Goal: Transaction & Acquisition: Purchase product/service

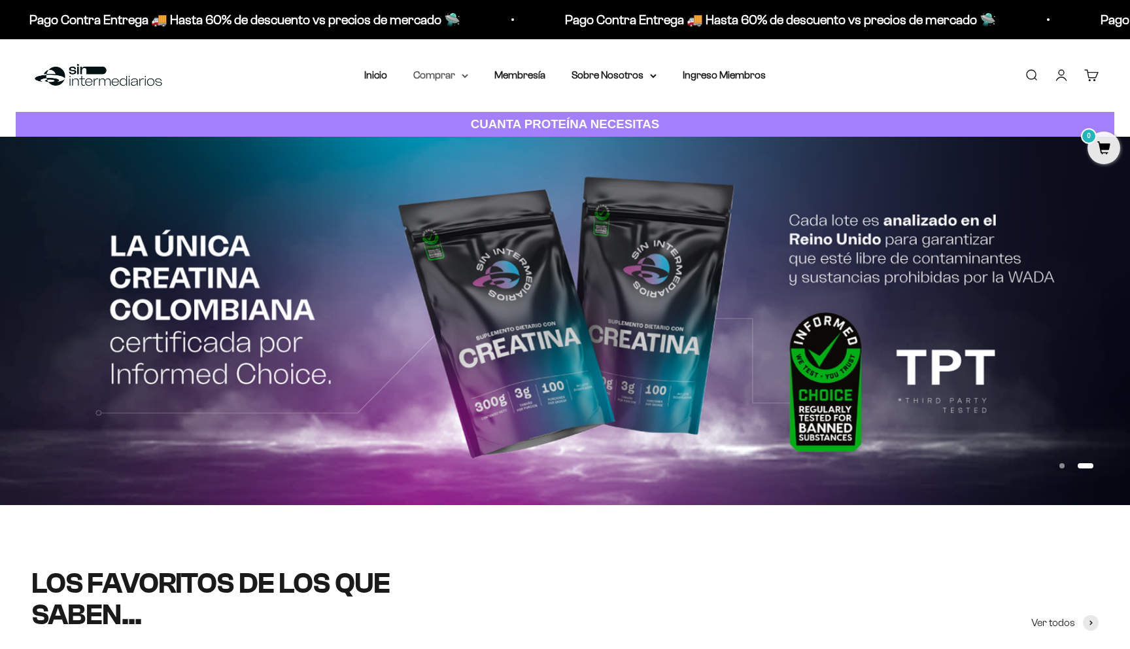
click at [456, 77] on summary "Comprar" at bounding box center [440, 75] width 55 height 17
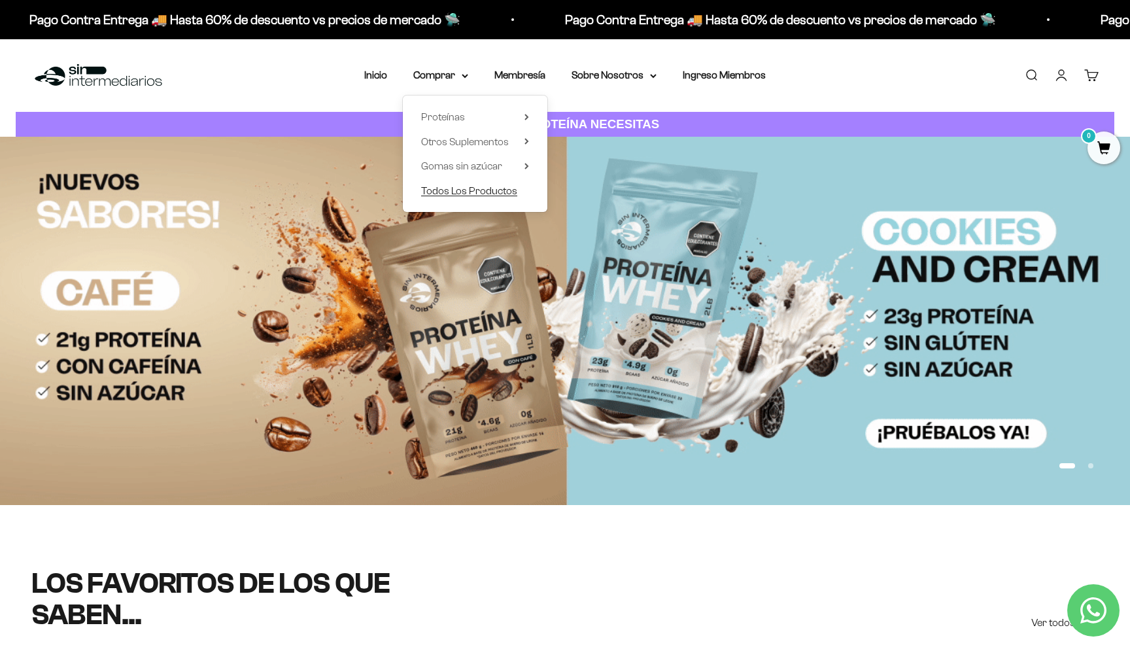
click at [493, 191] on span "Todos Los Productos" at bounding box center [469, 190] width 96 height 11
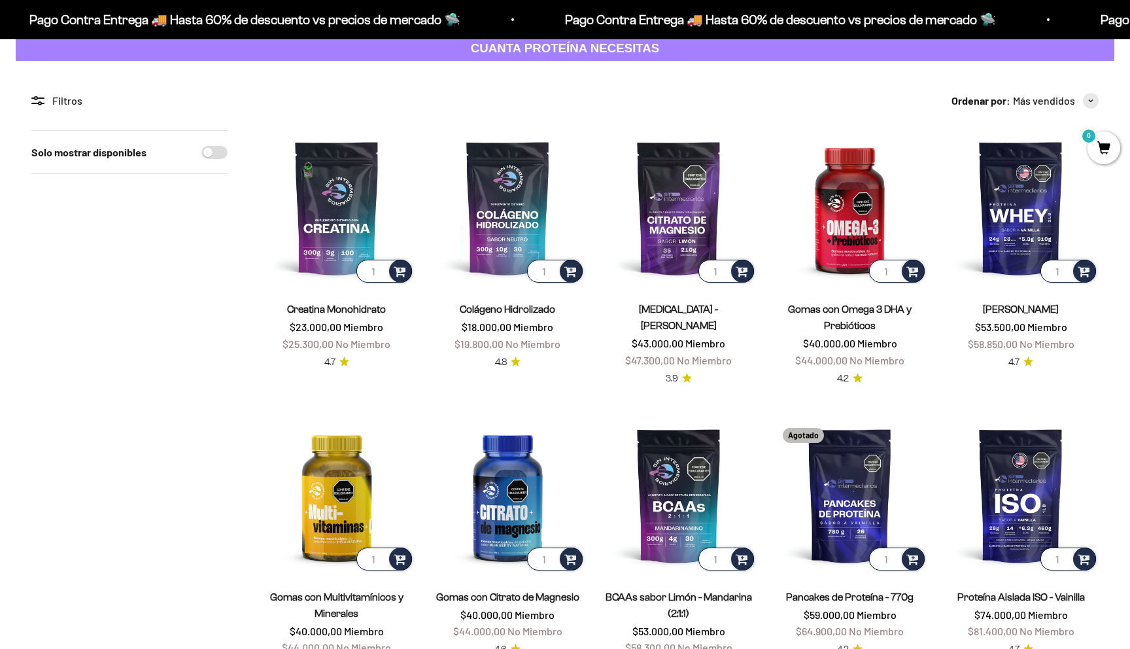
scroll to position [71, 0]
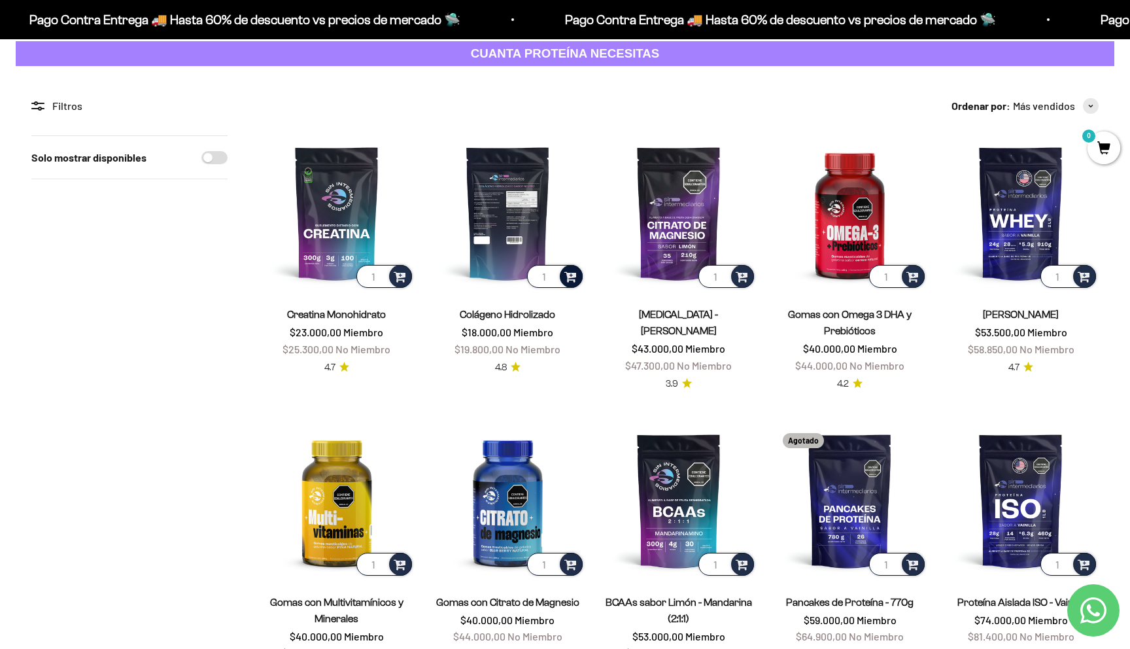
click at [573, 276] on span at bounding box center [570, 275] width 12 height 15
click at [529, 242] on li "100g" at bounding box center [507, 241] width 149 height 16
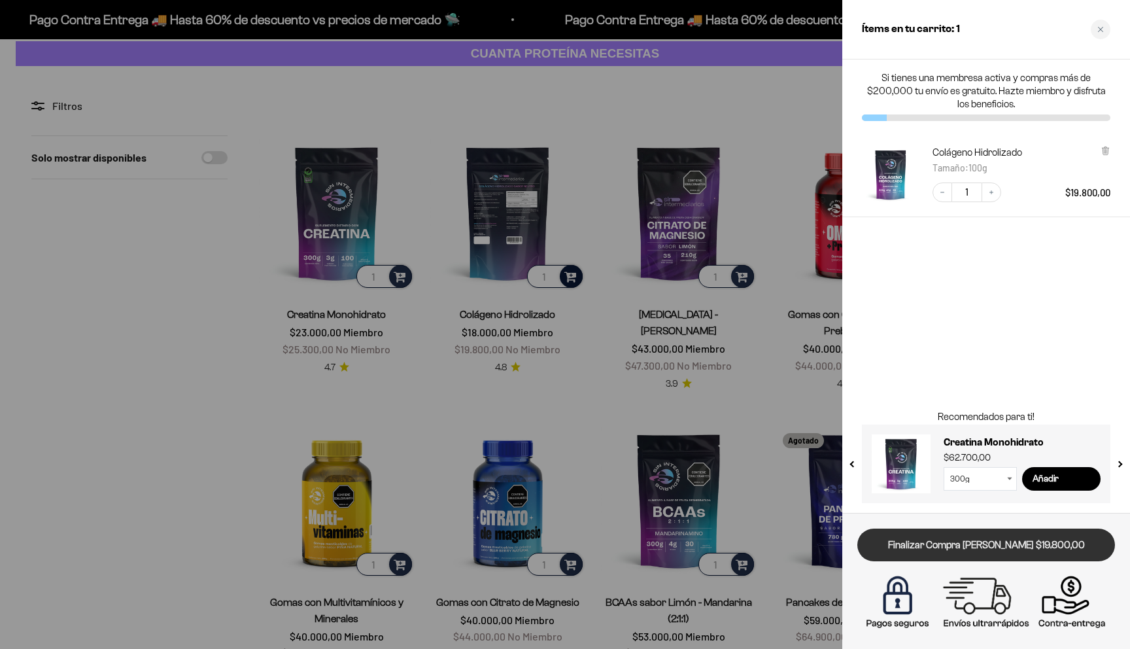
click at [1023, 545] on link "Finalizar Compra Segura $19.800,00" at bounding box center [986, 544] width 258 height 33
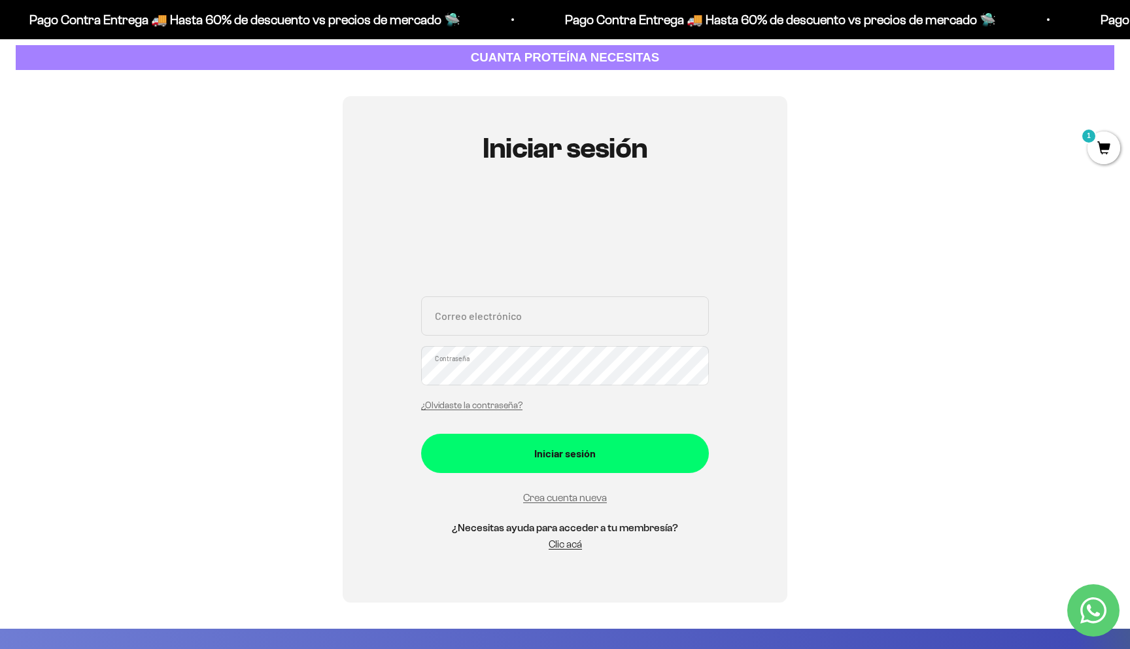
scroll to position [106, 0]
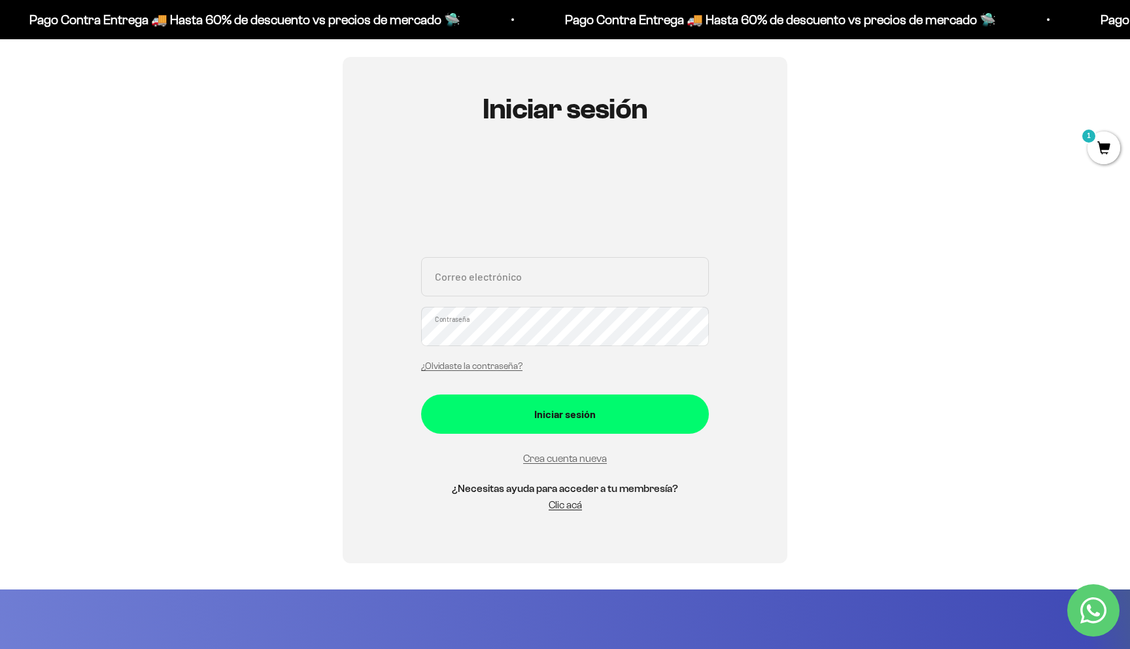
click at [595, 271] on input "Correo electrónico" at bounding box center [565, 276] width 288 height 39
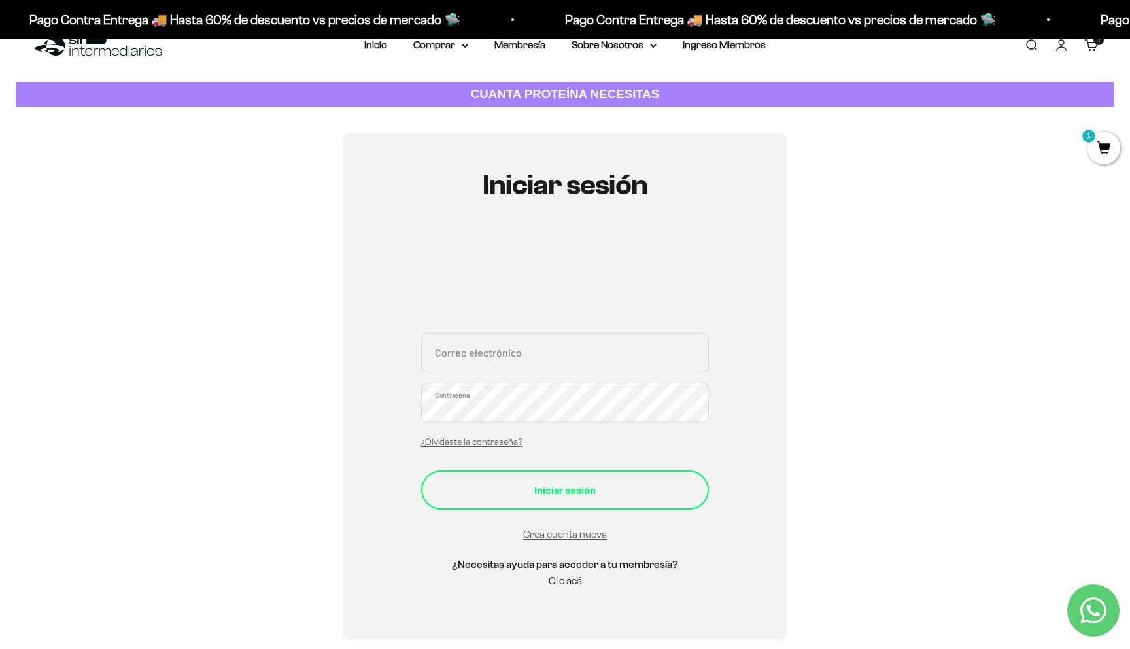
scroll to position [0, 0]
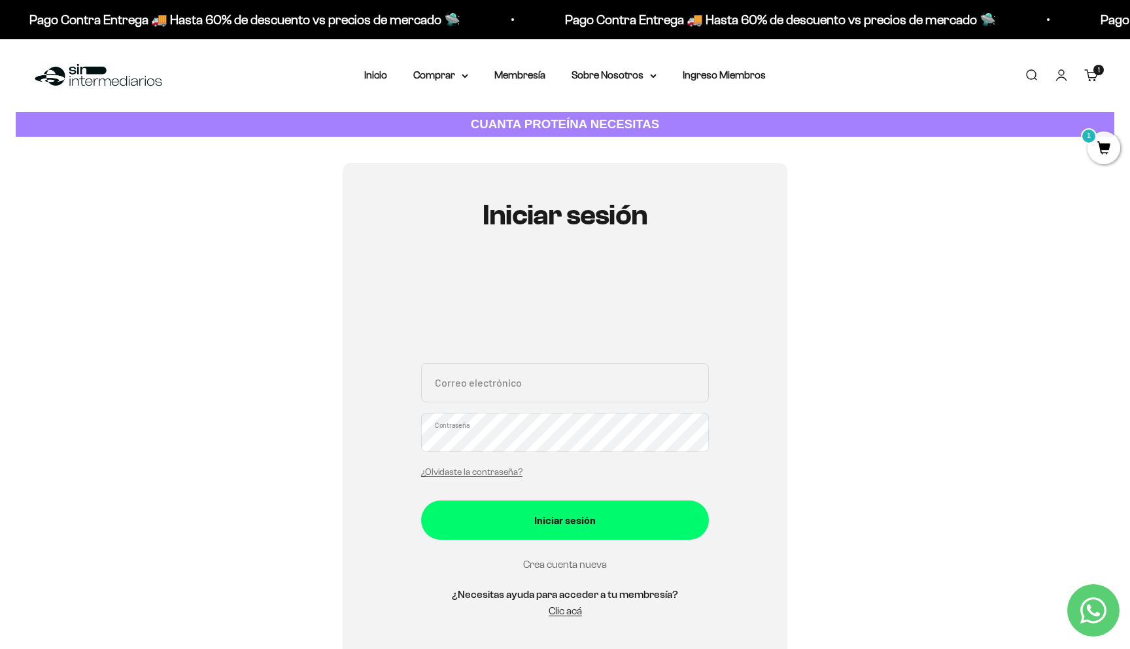
click at [562, 564] on link "Crea cuenta nueva" at bounding box center [565, 563] width 84 height 11
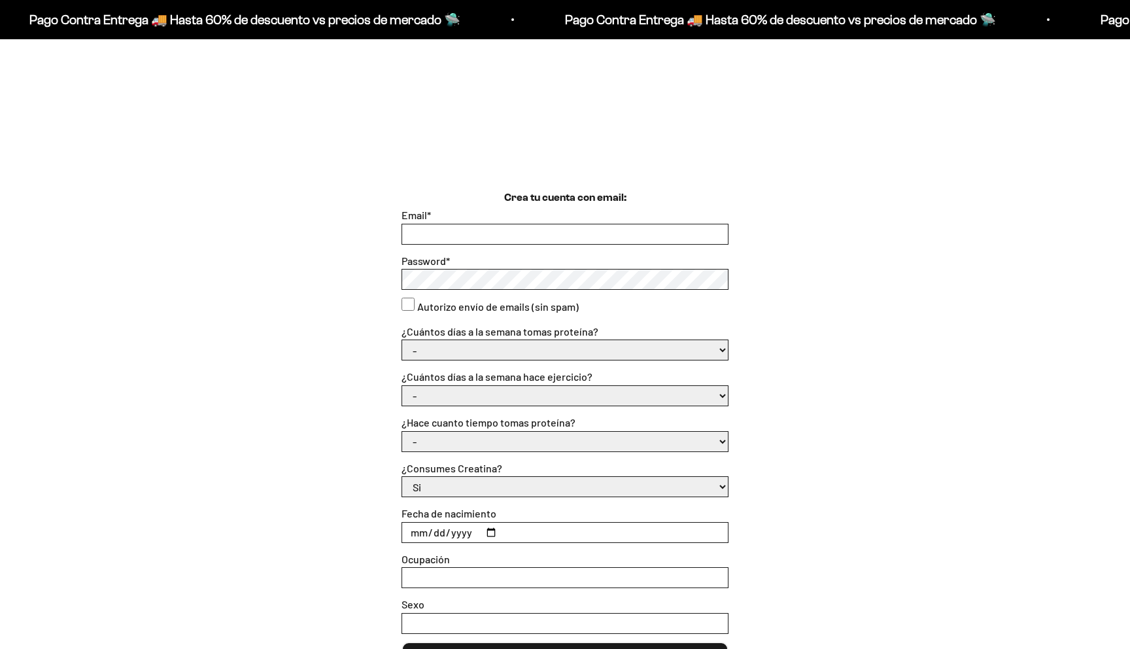
scroll to position [254, 0]
click at [472, 235] on input "Email *" at bounding box center [565, 234] width 326 height 20
type input "andresgerardo13@gmail.com"
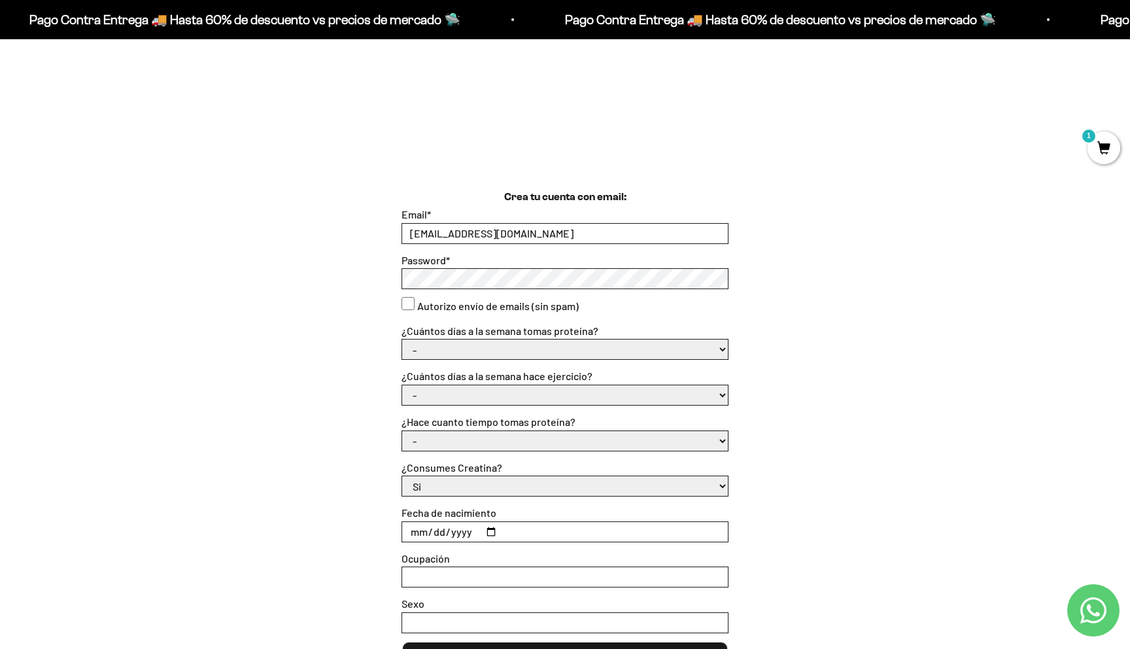
click at [498, 349] on select "- 1 o 2 3 a 5 6 o 7" at bounding box center [565, 349] width 326 height 20
select select "6 o 7"
click at [402, 339] on select "- 1 o 2 3 a 5 6 o 7" at bounding box center [565, 349] width 326 height 20
click at [526, 390] on select "- No hago 1 a 2 días 3 a 5 días 6 o 7 días" at bounding box center [565, 395] width 326 height 20
select select "3 a 5 días"
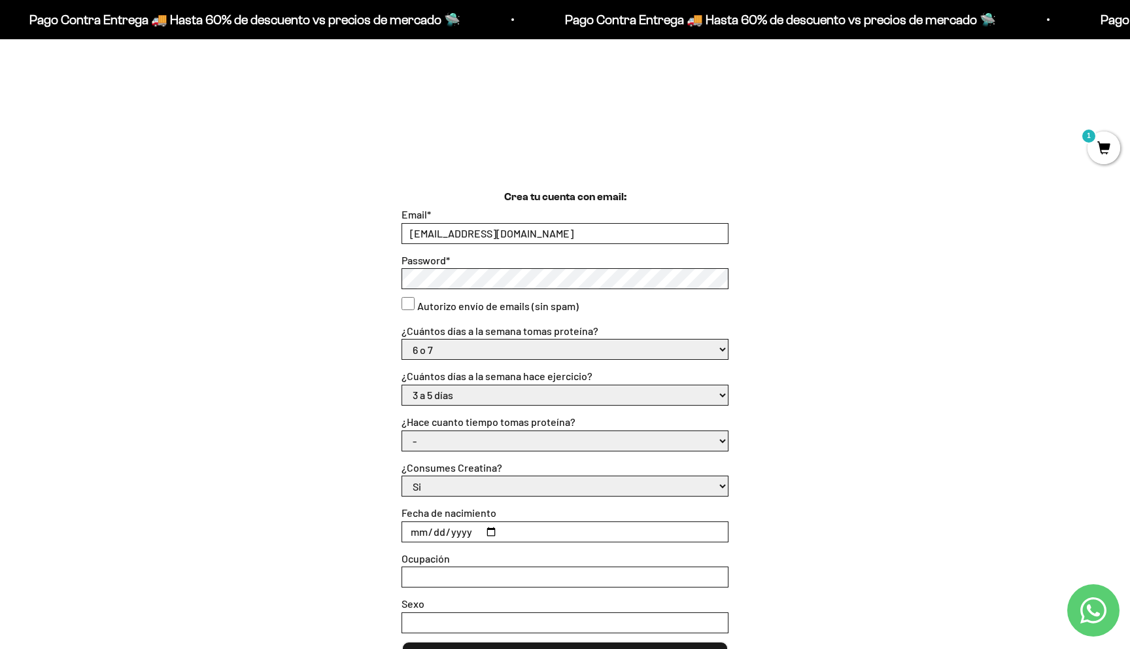
click at [402, 385] on select "- No hago 1 a 2 días 3 a 5 días 6 o 7 días" at bounding box center [565, 395] width 326 height 20
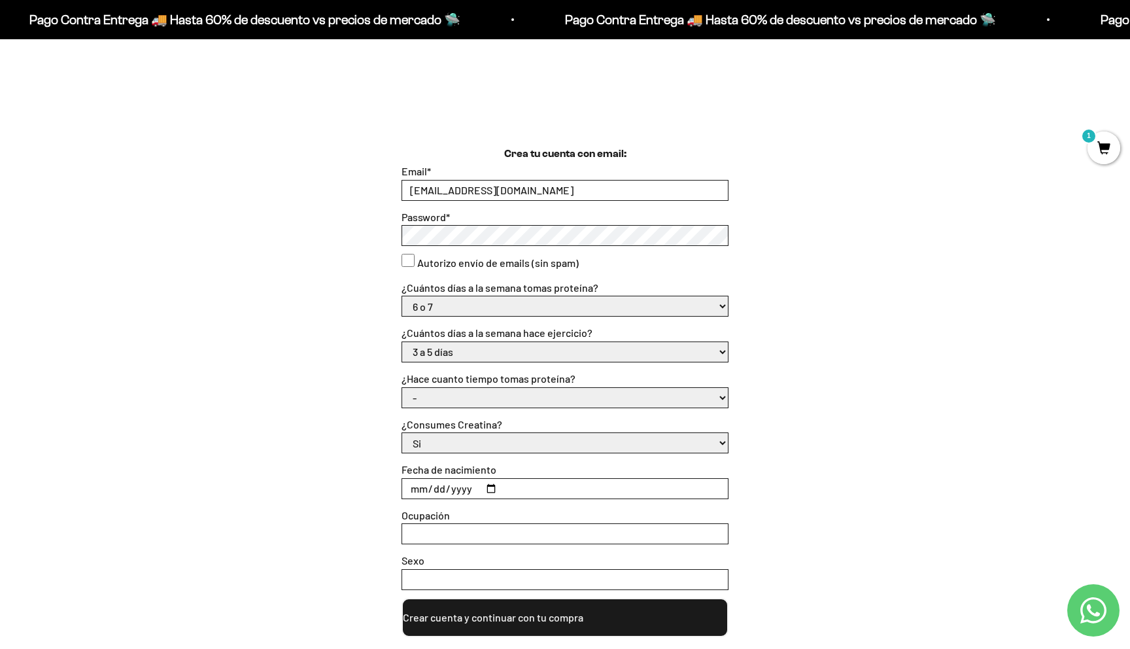
scroll to position [311, 0]
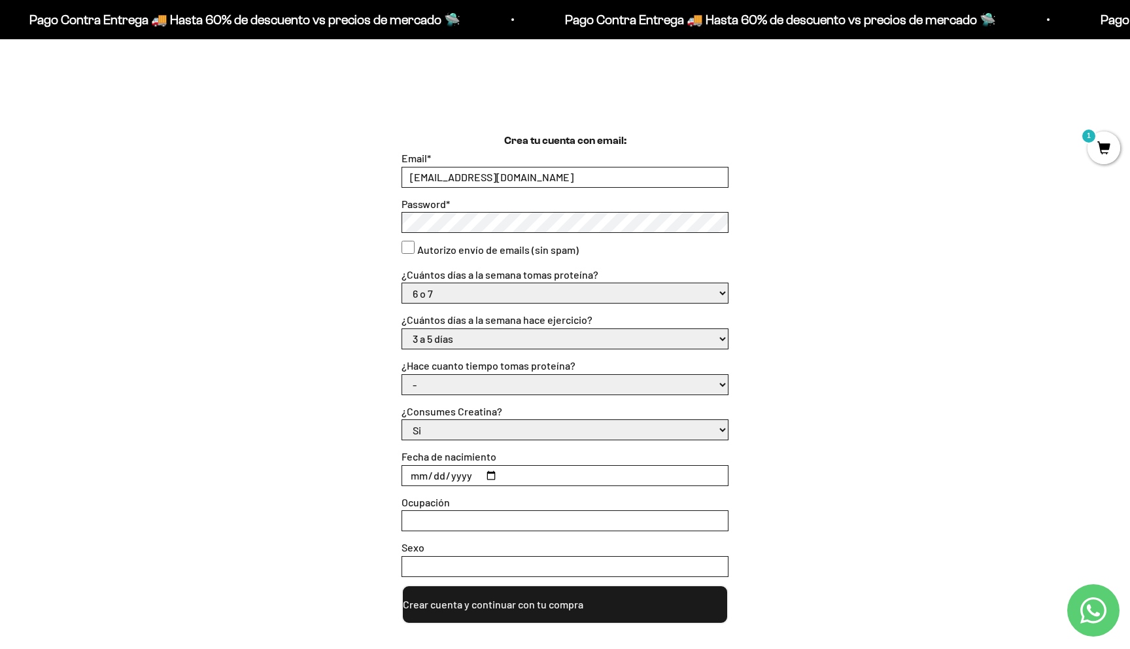
click at [526, 388] on select "- Apenas estoy empezando Menos de 6 meses Más de 6 meses Hace más de un año" at bounding box center [565, 385] width 326 height 20
select select "Apenas estoy empezando"
click at [402, 375] on select "- Apenas estoy empezando Menos de 6 meses Más de 6 meses Hace más de un año" at bounding box center [565, 385] width 326 height 20
click at [501, 426] on select "Si No" at bounding box center [565, 430] width 326 height 20
select select "No"
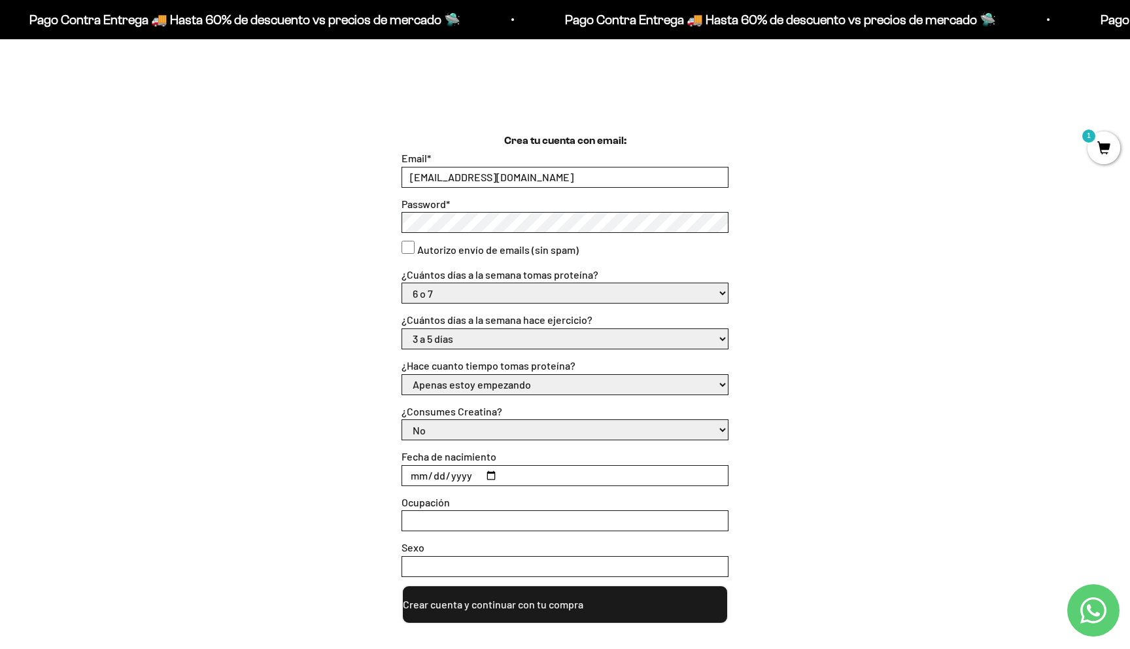
click at [402, 420] on select "Si No" at bounding box center [565, 430] width 326 height 20
click at [499, 471] on input "Fecha de nacimiento" at bounding box center [565, 475] width 326 height 20
click at [479, 471] on input "Fecha de nacimiento" at bounding box center [565, 475] width 326 height 20
click at [487, 474] on input "Fecha de nacimiento" at bounding box center [565, 475] width 326 height 20
type input "1990-06-13"
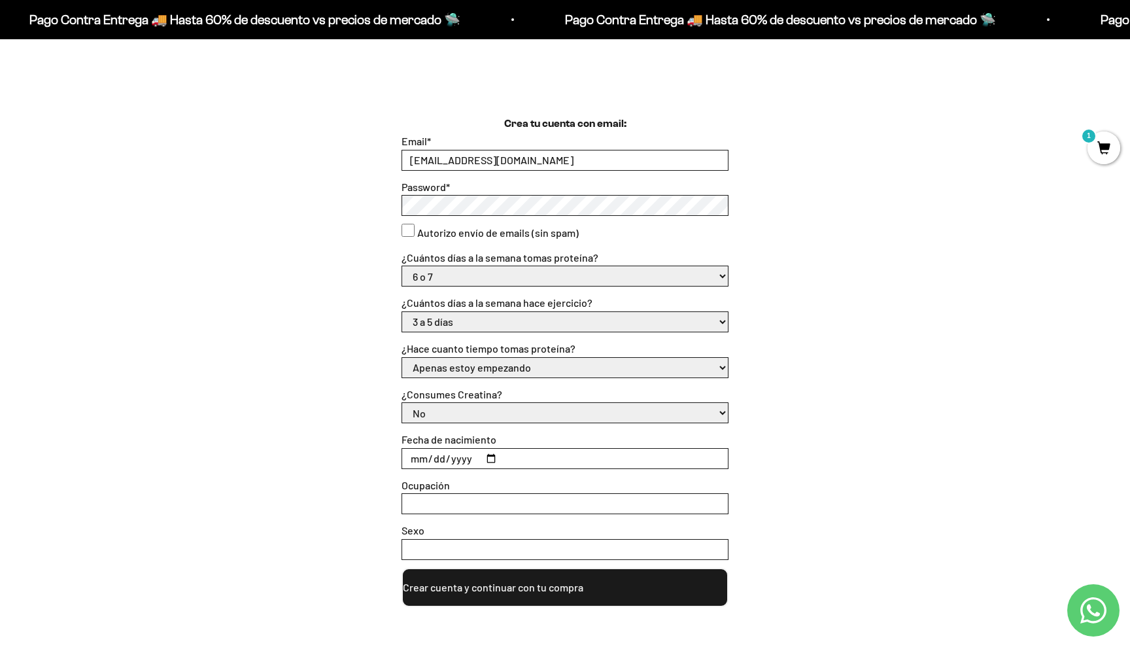
scroll to position [333, 0]
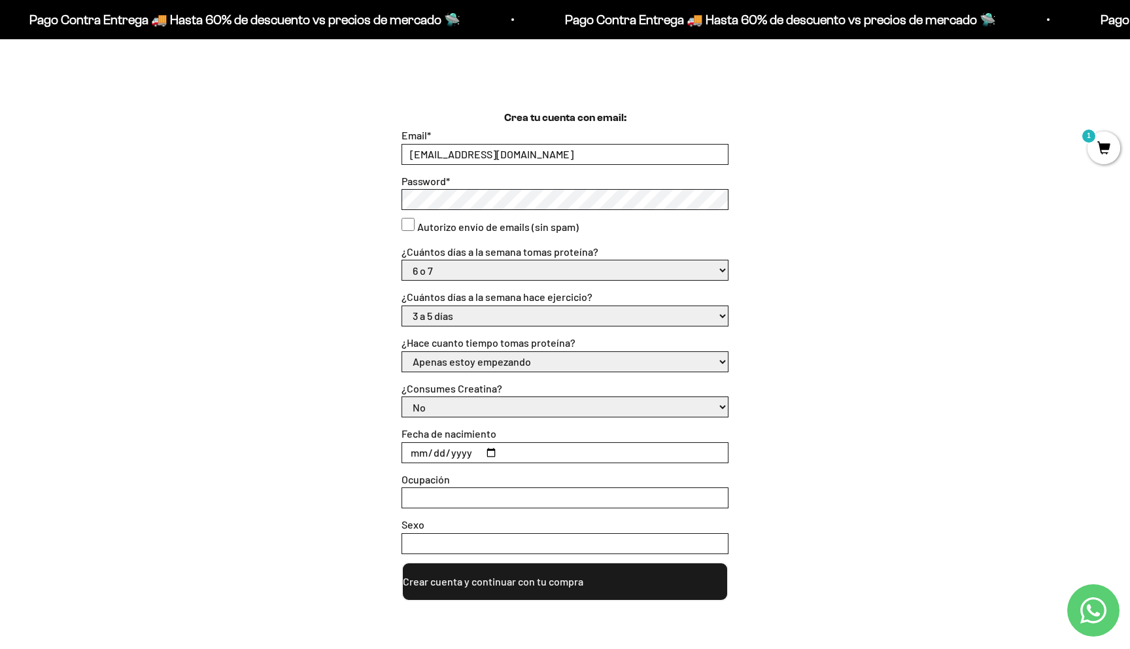
click at [505, 586] on button "Crear cuenta y continuar con tu compra" at bounding box center [564, 581] width 327 height 39
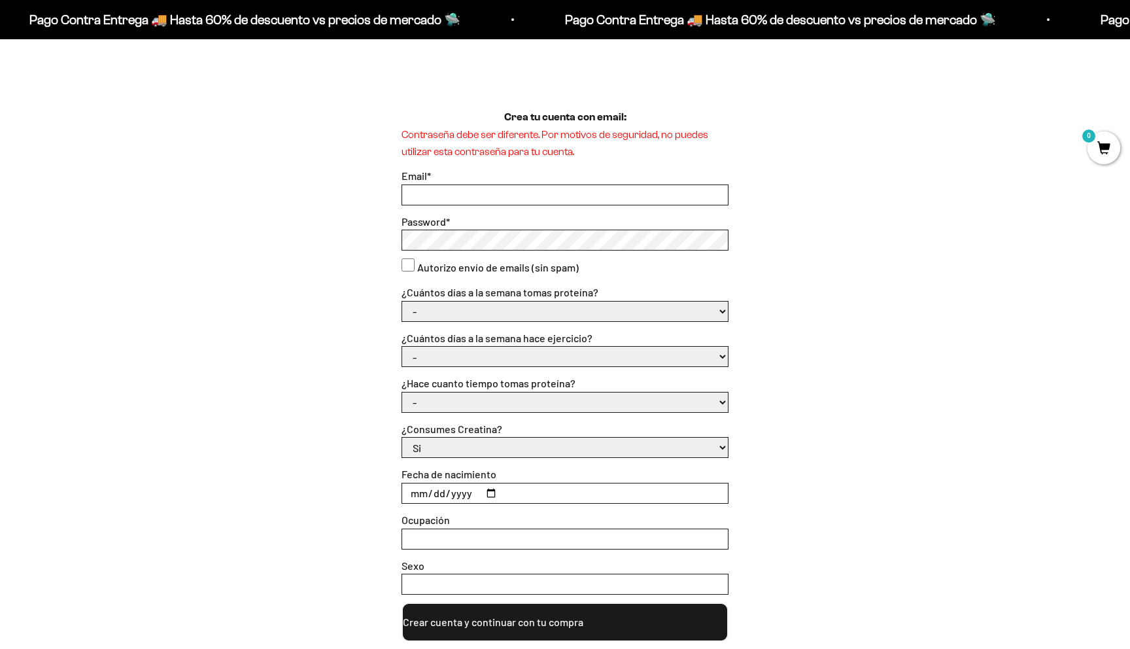
scroll to position [335, 0]
click at [473, 194] on input "Email *" at bounding box center [565, 194] width 326 height 20
type input "andresgerardo13@gmail.com"
click at [395, 235] on div "Crea tu cuenta con email: Contraseña debe ser diferente. Por motivos de segurid…" at bounding box center [564, 375] width 1067 height 532
click at [433, 301] on select "- 1 o 2 3 a 5 6 o 7" at bounding box center [565, 311] width 326 height 20
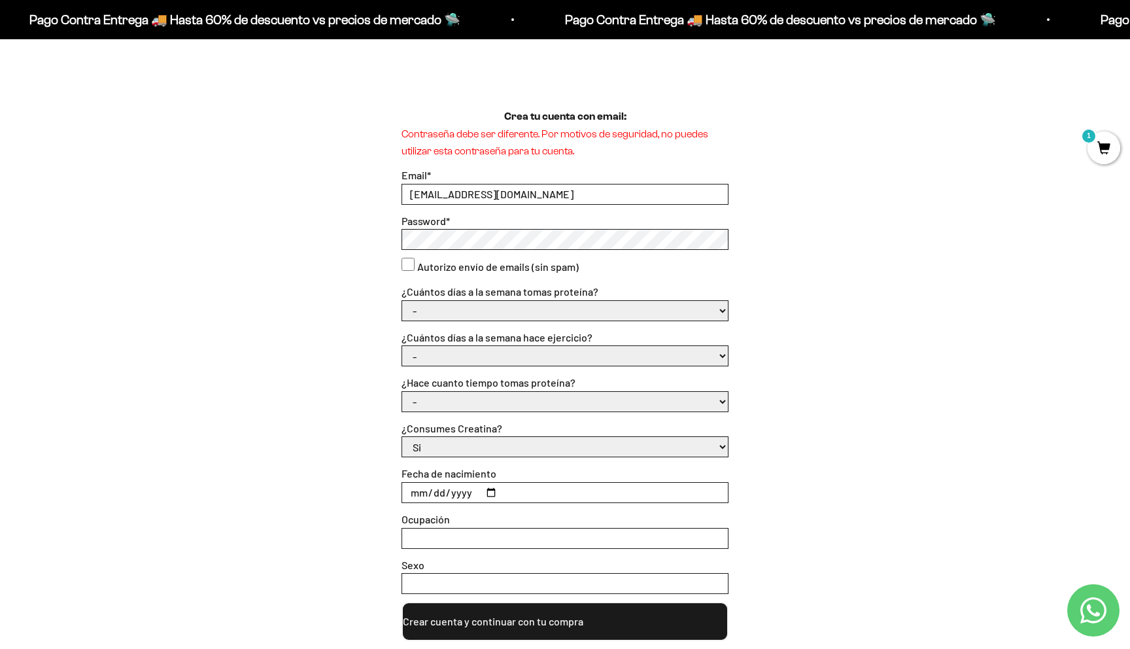
select select "1 o 2"
click at [402, 301] on select "- 1 o 2 3 a 5 6 o 7" at bounding box center [565, 311] width 326 height 20
click at [462, 352] on select "- No hago 1 a 2 días 3 a 5 días 6 o 7 días" at bounding box center [565, 356] width 326 height 20
select select "3 a 5 días"
click at [402, 346] on select "- No hago 1 a 2 días 3 a 5 días 6 o 7 días" at bounding box center [565, 356] width 326 height 20
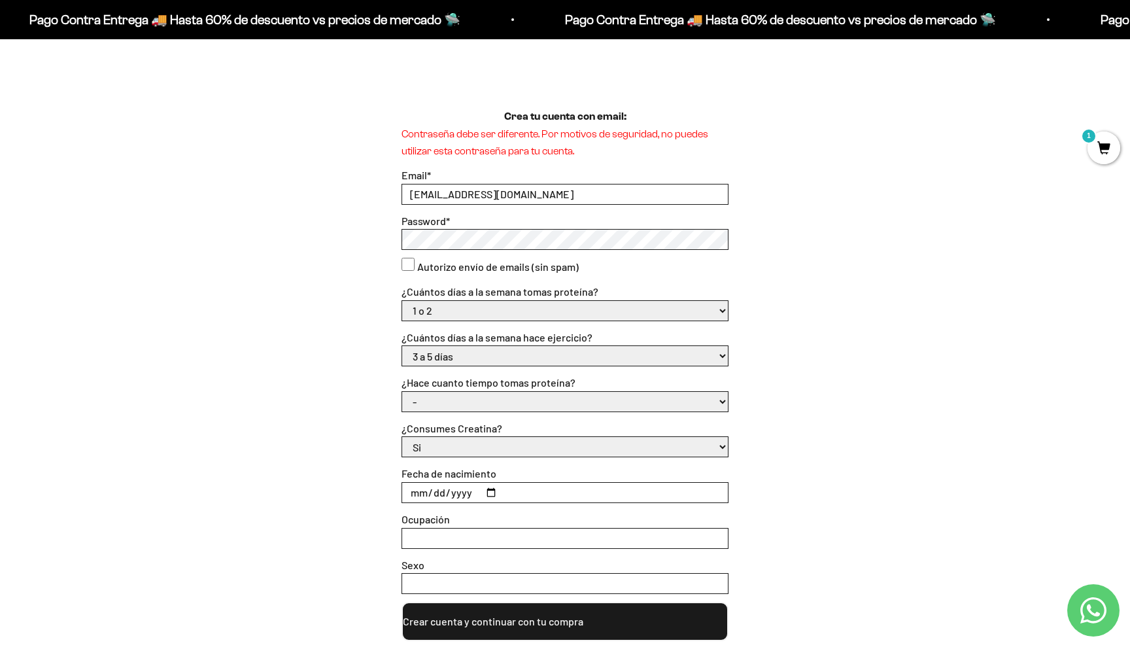
click at [491, 403] on select "- Apenas estoy empezando Menos de 6 meses Más de 6 meses Hace más de un año" at bounding box center [565, 402] width 326 height 20
select select "Apenas estoy empezando"
click at [402, 392] on select "- Apenas estoy empezando Menos de 6 meses Más de 6 meses Hace más de un año" at bounding box center [565, 402] width 326 height 20
click at [446, 447] on select "Si No" at bounding box center [565, 447] width 326 height 20
select select "No"
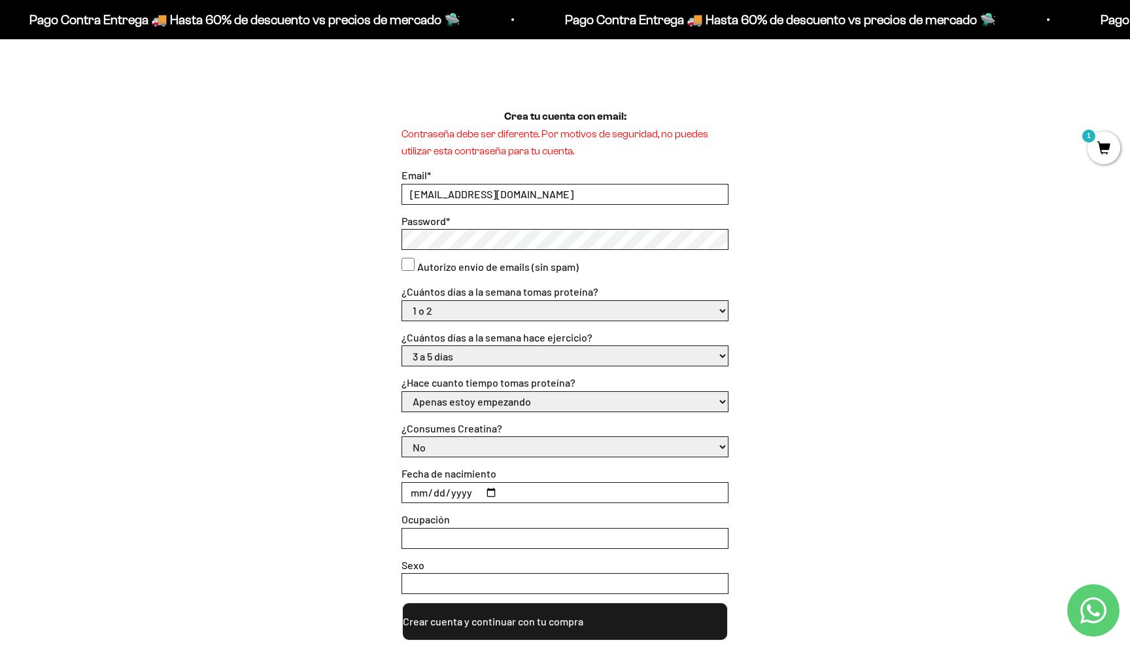
click at [402, 437] on select "Si No" at bounding box center [565, 447] width 326 height 20
click at [492, 494] on input "Fecha de nacimiento" at bounding box center [565, 492] width 326 height 20
type input "1990-06-13"
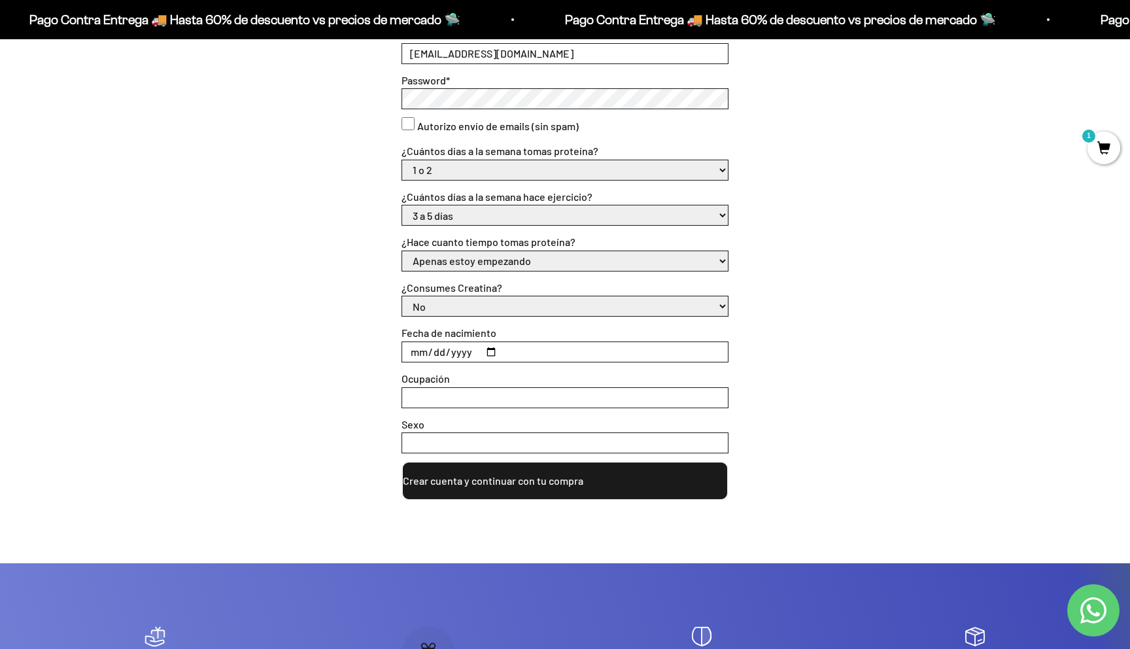
scroll to position [479, 0]
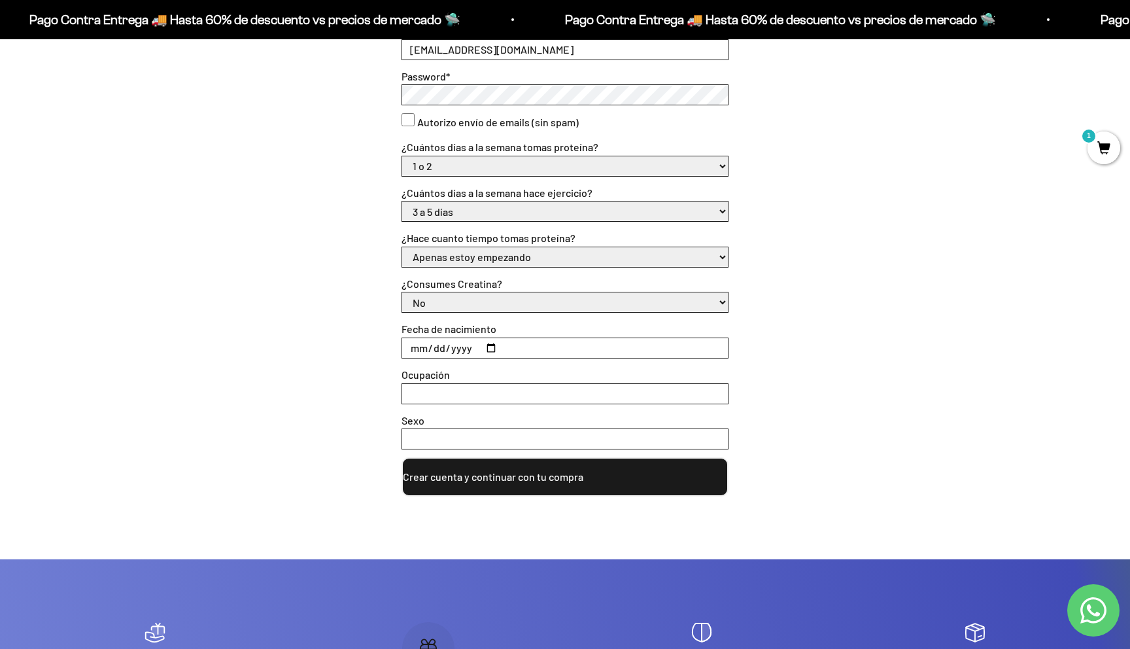
click at [465, 391] on input "Ocupación" at bounding box center [565, 394] width 326 height 20
type input "I"
type input "Empleado"
click at [458, 430] on input "Sexo" at bounding box center [565, 439] width 326 height 20
type input "Hombre"
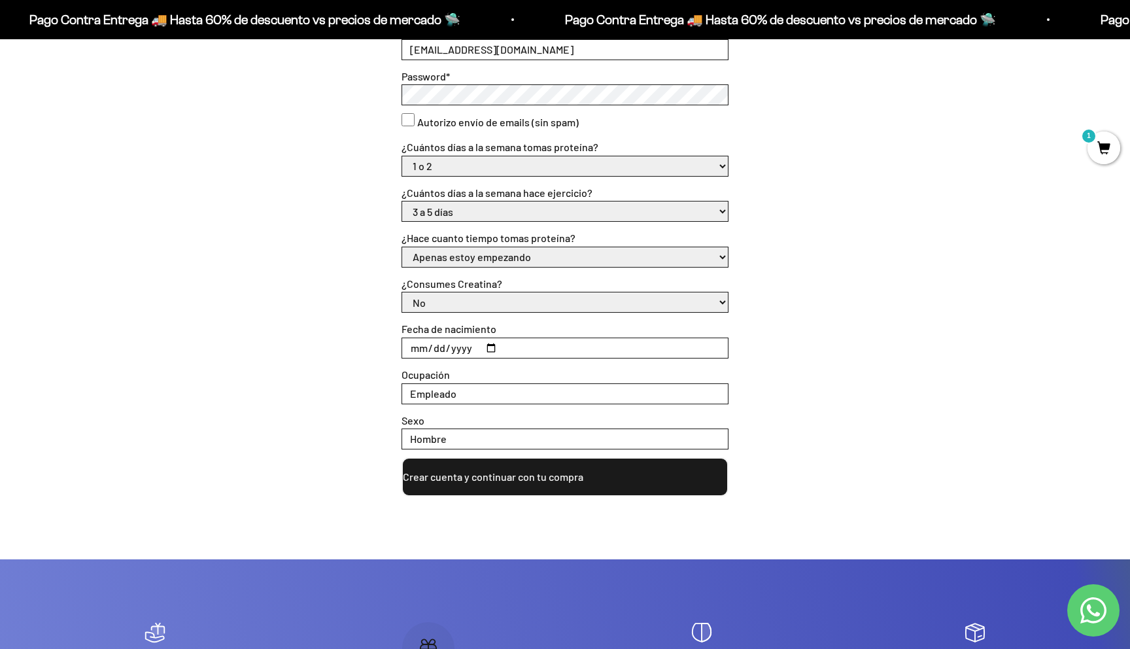
click at [486, 488] on button "Crear cuenta y continuar con tu compra" at bounding box center [564, 476] width 327 height 39
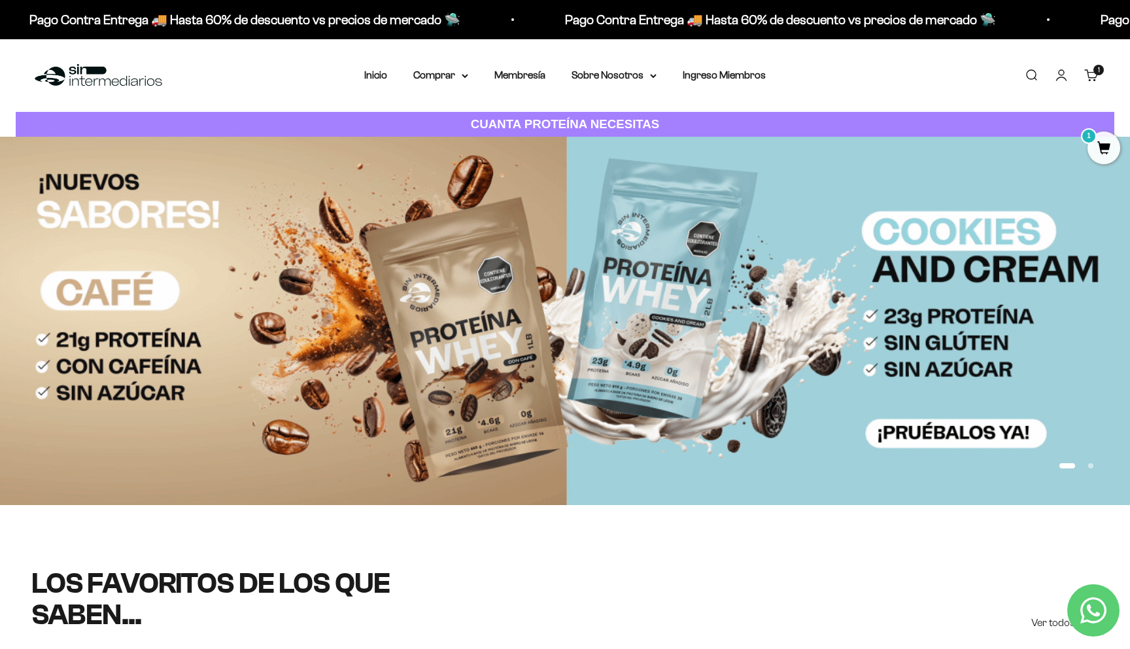
click at [1096, 73] on cart-count "1 artículo 1" at bounding box center [1098, 70] width 10 height 10
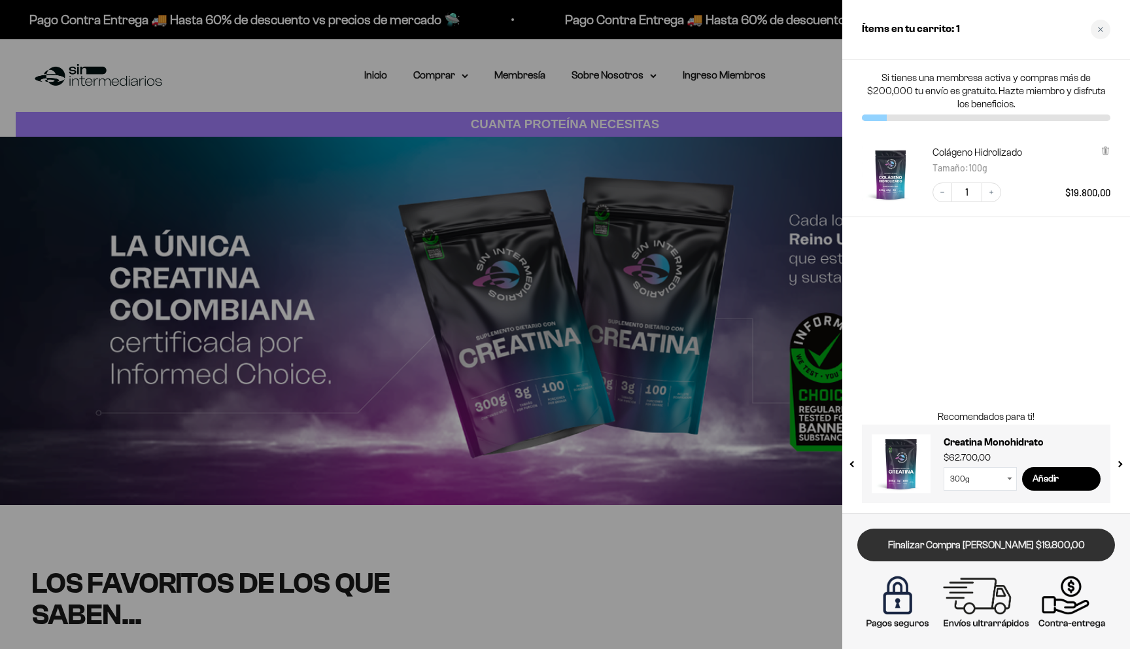
click at [1020, 555] on link "Finalizar Compra [PERSON_NAME] $19.800,00" at bounding box center [986, 544] width 258 height 33
